Goal: Download file/media

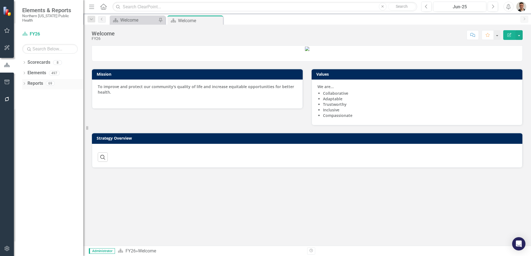
click at [23, 83] on icon "Dropdown" at bounding box center [24, 84] width 4 height 3
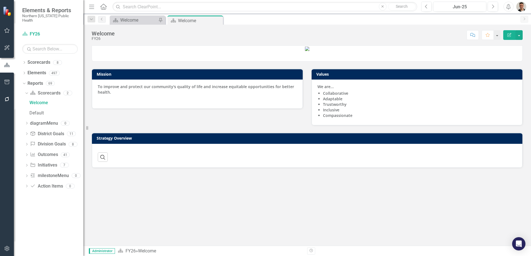
click at [27, 154] on icon "Dropdown" at bounding box center [27, 155] width 4 height 3
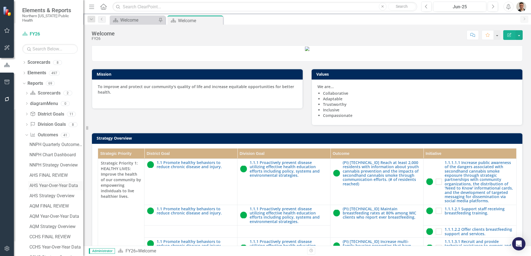
click at [70, 183] on div "AHS Year-Over-Year Data" at bounding box center [56, 185] width 54 height 5
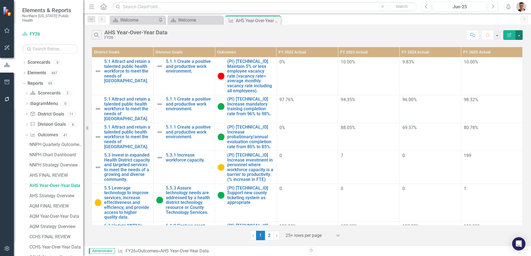
click at [521, 33] on button "button" at bounding box center [518, 35] width 7 height 10
click at [500, 57] on link "PDF Export to PDF" at bounding box center [500, 56] width 44 height 10
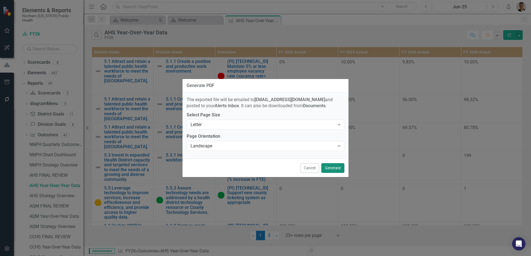
click at [333, 167] on button "Generate" at bounding box center [332, 168] width 23 height 10
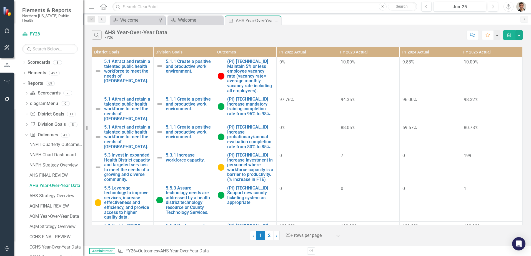
drag, startPoint x: 357, startPoint y: 151, endPoint x: 350, endPoint y: 113, distance: 38.3
click at [520, 7] on img "button" at bounding box center [521, 7] width 10 height 10
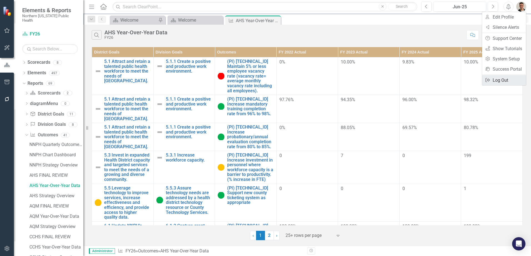
click at [500, 79] on link "Logout Log Out" at bounding box center [504, 80] width 44 height 10
